Goal: Communication & Community: Participate in discussion

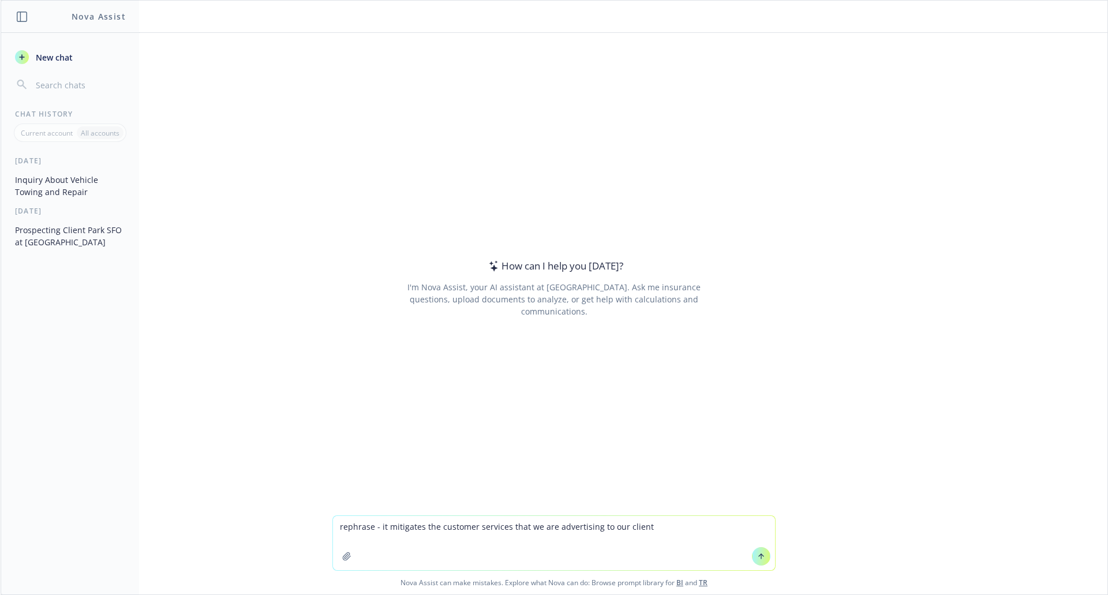
type textarea "rephrase - it mitigates the customer services that we are advertising to our cl…"
